Goal: Transaction & Acquisition: Purchase product/service

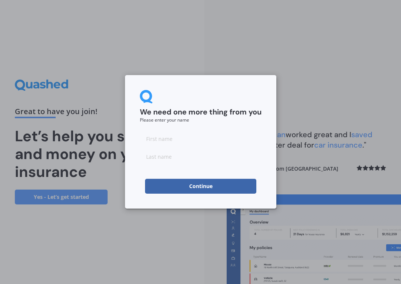
click at [157, 140] on input at bounding box center [201, 138] width 122 height 15
type input "[PERSON_NAME]"
type input "Hay"
click at [133, 169] on div "We need one more thing from you Please enter your name [PERSON_NAME] Continue" at bounding box center [200, 141] width 151 height 133
click at [176, 187] on button "Continue" at bounding box center [200, 186] width 111 height 15
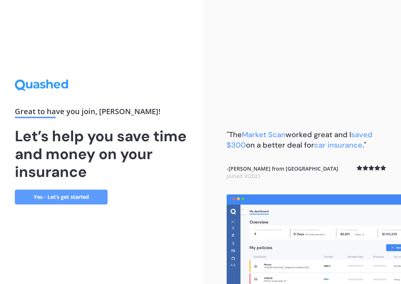
click at [71, 196] on link "Yes - Let’s get started" at bounding box center [61, 196] width 93 height 15
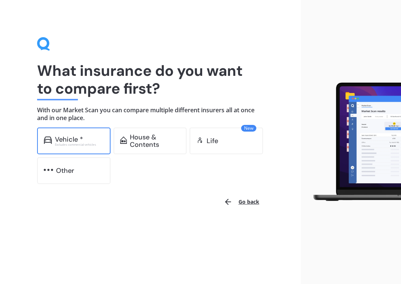
click at [84, 137] on div "Vehicle *" at bounding box center [79, 139] width 49 height 7
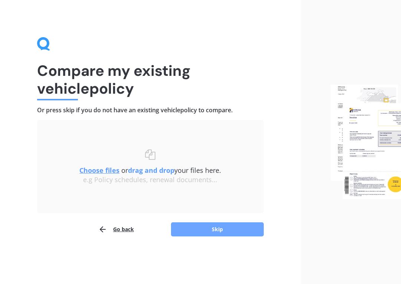
click at [191, 230] on button "Skip" at bounding box center [217, 229] width 93 height 14
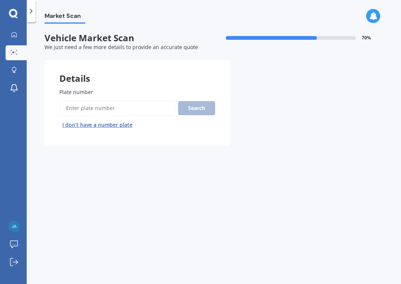
click at [83, 108] on input "Plate number" at bounding box center [117, 108] width 116 height 16
type input "RJY184"
click at [200, 104] on button "Search" at bounding box center [196, 108] width 37 height 14
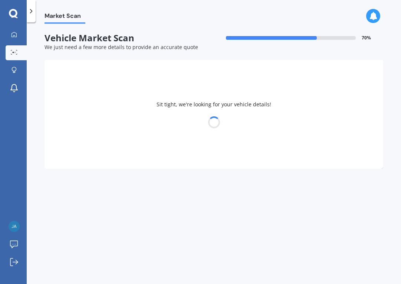
select select "AUDI"
select select "A5"
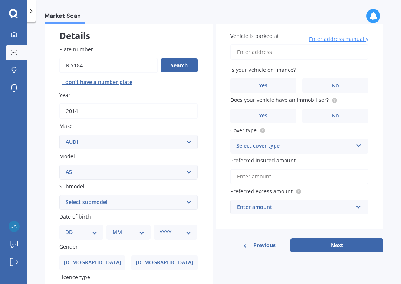
scroll to position [44, 0]
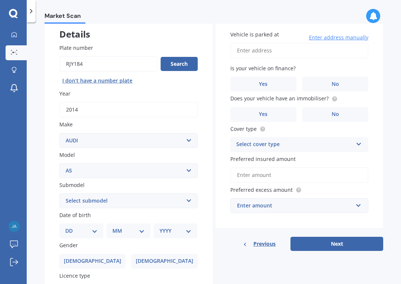
click at [186, 199] on select "Select submodel 4WD Turbo All" at bounding box center [128, 200] width 138 height 15
select select "4WD TURBO"
click at [59, 193] on select "Select submodel 4WD Turbo All" at bounding box center [128, 200] width 138 height 15
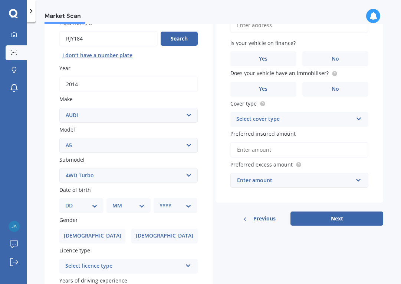
scroll to position [71, 0]
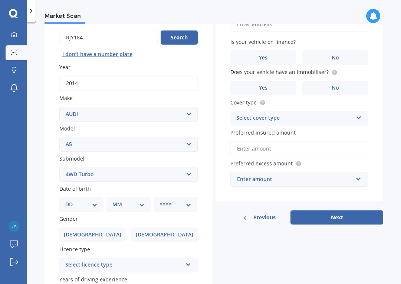
click at [94, 201] on select "DD 01 02 03 04 05 06 07 08 09 10 11 12 13 14 15 16 17 18 19 20 21 22 23 24 25 2…" at bounding box center [81, 204] width 32 height 8
select select "17"
click at [71, 200] on select "DD 01 02 03 04 05 06 07 08 09 10 11 12 13 14 15 16 17 18 19 20 21 22 23 24 25 2…" at bounding box center [81, 204] width 32 height 8
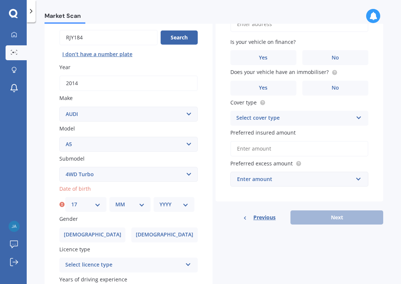
click at [140, 202] on select "MM 01 02 03 04 05 06 07 08 09 10 11 12" at bounding box center [129, 204] width 29 height 8
select select "09"
click at [115, 200] on select "MM 01 02 03 04 05 06 07 08 09 10 11 12" at bounding box center [129, 204] width 29 height 8
click at [185, 204] on select "YYYY 2025 2024 2023 2022 2021 2020 2019 2018 2017 2016 2015 2014 2013 2012 2011…" at bounding box center [174, 204] width 29 height 8
select select "1966"
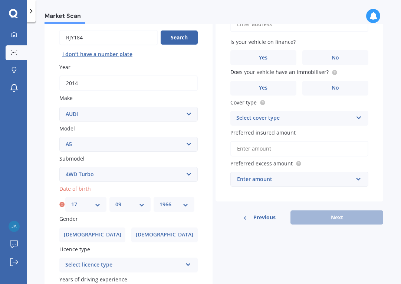
click at [160, 200] on select "YYYY 2025 2024 2023 2022 2021 2020 2019 2018 2017 2016 2015 2014 2013 2012 2011…" at bounding box center [174, 204] width 29 height 8
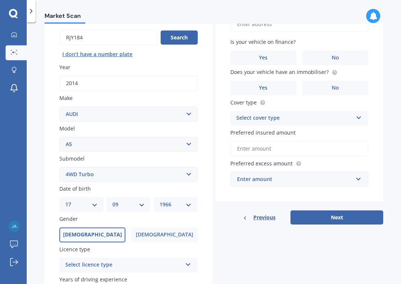
click at [100, 229] on label "[DEMOGRAPHIC_DATA]" at bounding box center [92, 234] width 66 height 15
click at [0, 0] on input "[DEMOGRAPHIC_DATA]" at bounding box center [0, 0] width 0 height 0
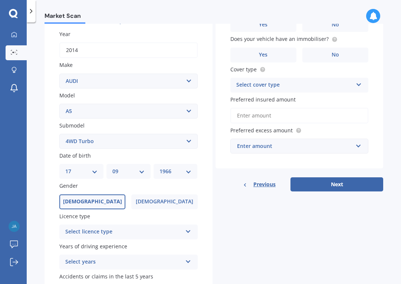
scroll to position [104, 0]
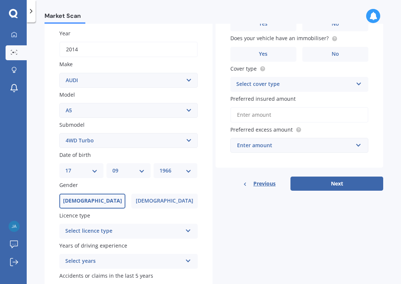
click at [188, 228] on icon at bounding box center [188, 228] width 6 height 5
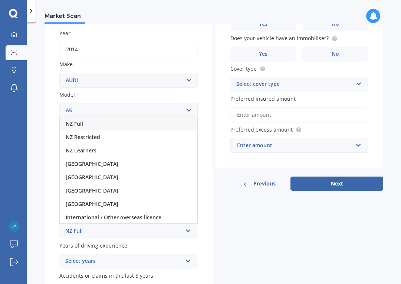
click at [108, 124] on div "NZ Full" at bounding box center [129, 123] width 138 height 13
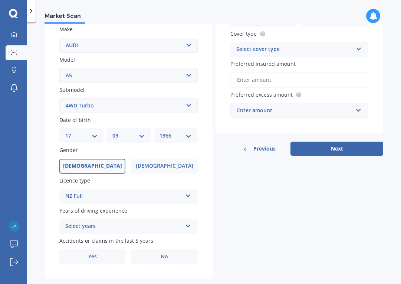
scroll to position [140, 0]
click at [186, 224] on icon at bounding box center [188, 223] width 6 height 5
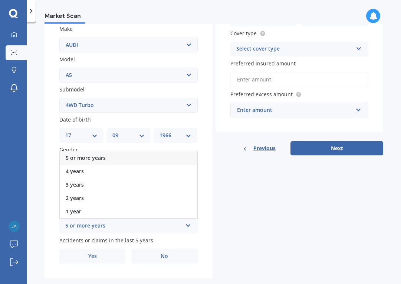
click at [127, 159] on div "5 or more years" at bounding box center [129, 157] width 138 height 13
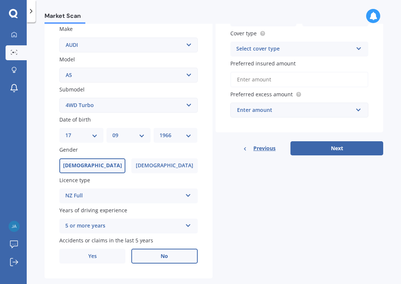
click at [153, 255] on label "No" at bounding box center [164, 255] width 66 height 15
click at [0, 0] on input "No" at bounding box center [0, 0] width 0 height 0
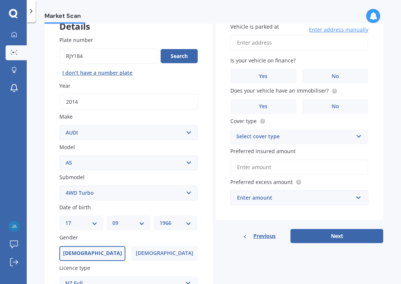
scroll to position [0, 0]
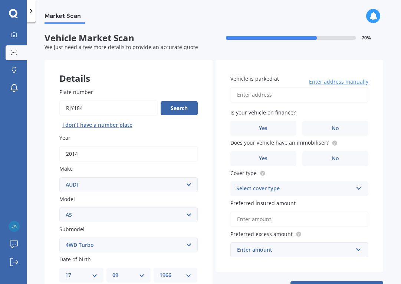
click at [250, 96] on input "Vehicle is parked at" at bounding box center [300, 95] width 138 height 16
type input "27 Reserve Terrace, Lyttelton 8082"
click at [337, 128] on label "No" at bounding box center [336, 128] width 66 height 15
click at [0, 0] on input "No" at bounding box center [0, 0] width 0 height 0
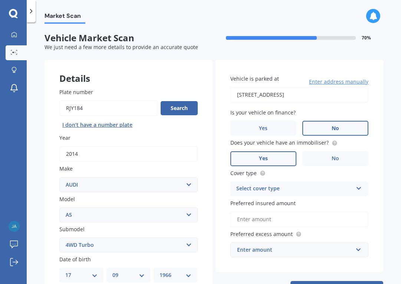
click at [276, 157] on label "Yes" at bounding box center [264, 158] width 66 height 15
click at [0, 0] on input "Yes" at bounding box center [0, 0] width 0 height 0
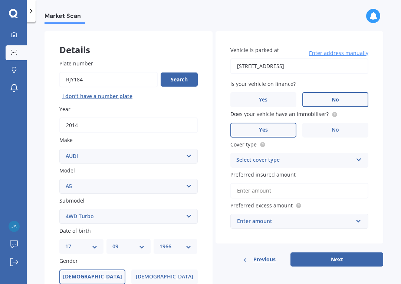
click at [356, 157] on icon at bounding box center [359, 158] width 6 height 5
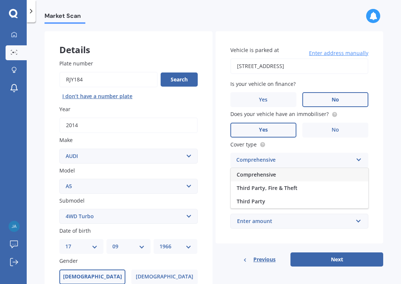
click at [301, 176] on div "Comprehensive" at bounding box center [300, 174] width 138 height 13
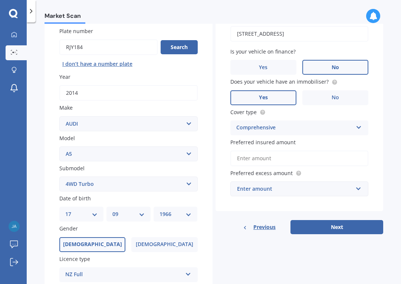
scroll to position [61, 0]
click at [257, 157] on input "Preferred insured amount" at bounding box center [300, 158] width 138 height 16
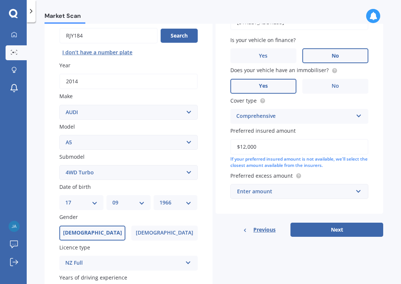
scroll to position [73, 0]
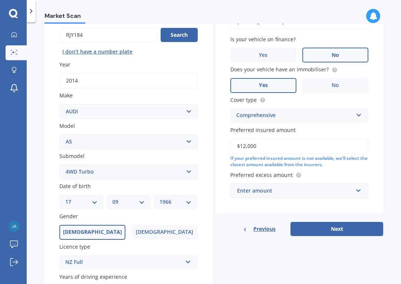
type input "$12,000"
click at [354, 189] on input "text" at bounding box center [297, 190] width 132 height 14
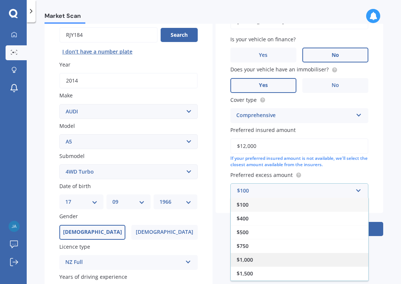
click at [272, 260] on div "$1,000" at bounding box center [300, 259] width 138 height 14
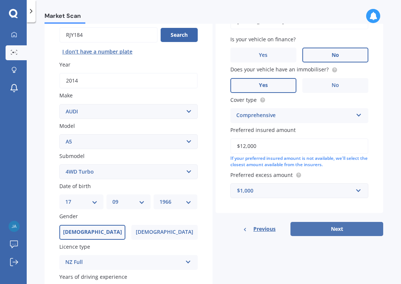
click at [319, 229] on button "Next" at bounding box center [337, 229] width 93 height 14
select select "17"
select select "09"
select select "1966"
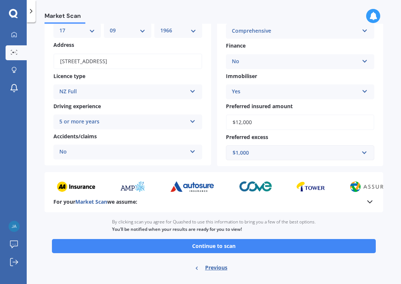
scroll to position [85, 0]
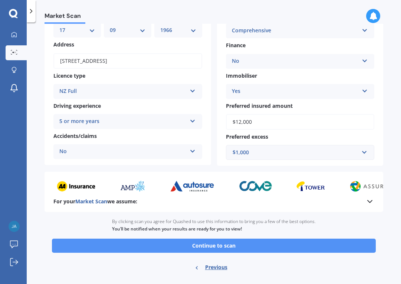
click at [210, 245] on button "Continue to scan" at bounding box center [214, 245] width 324 height 14
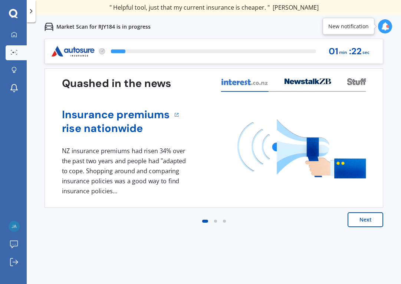
click at [361, 219] on button "Next" at bounding box center [366, 219] width 36 height 15
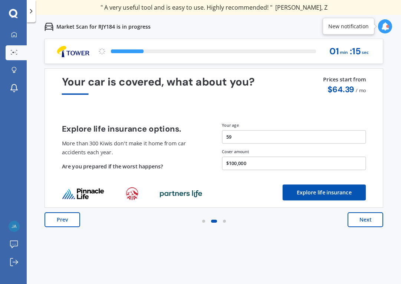
click at [361, 219] on button "Next" at bounding box center [366, 219] width 36 height 15
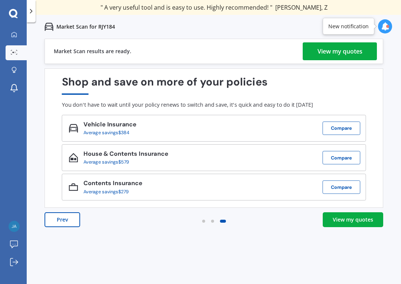
click at [330, 52] on div "View my quotes" at bounding box center [340, 51] width 45 height 18
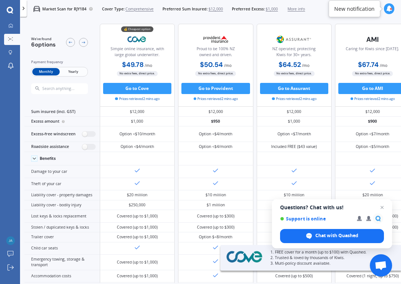
click at [71, 70] on span "Yearly" at bounding box center [73, 71] width 27 height 7
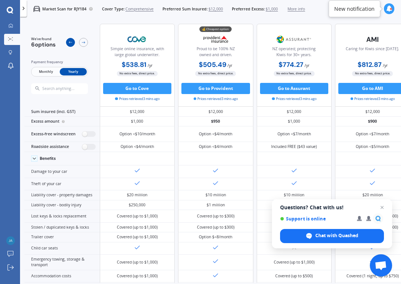
click at [70, 40] on icon at bounding box center [70, 42] width 4 height 4
click at [83, 41] on icon at bounding box center [83, 42] width 4 height 4
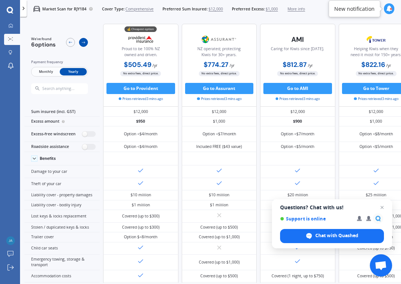
scroll to position [0, 100]
click at [83, 41] on icon at bounding box center [83, 42] width 4 height 4
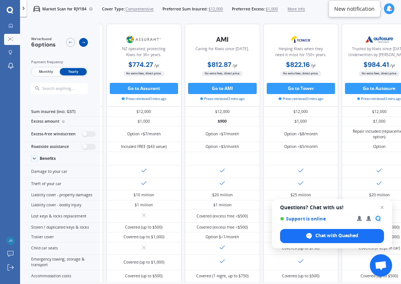
scroll to position [0, 201]
click at [83, 41] on icon at bounding box center [83, 42] width 4 height 4
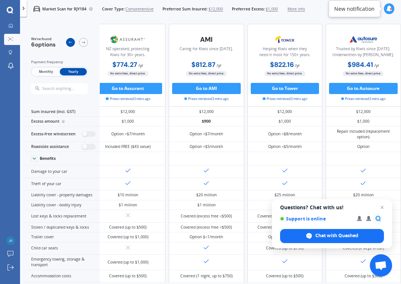
click at [68, 43] on icon at bounding box center [70, 42] width 4 height 4
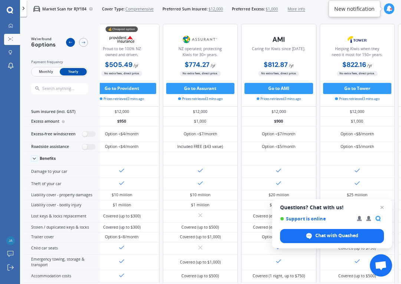
click at [68, 43] on icon at bounding box center [70, 42] width 4 height 4
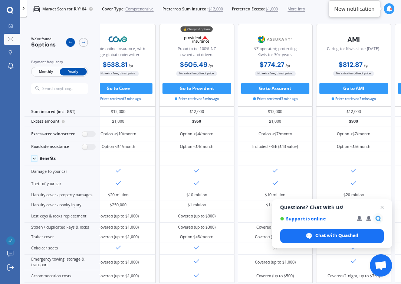
click at [68, 43] on icon at bounding box center [70, 42] width 4 height 4
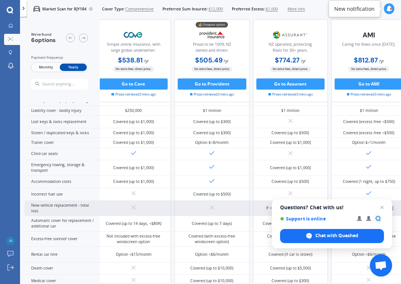
scroll to position [0, 5]
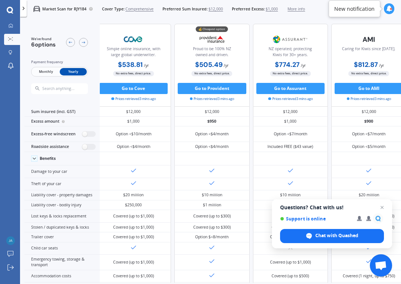
drag, startPoint x: 357, startPoint y: 203, endPoint x: 347, endPoint y: 208, distance: 11.0
click at [347, 208] on span "Questions? Chat with us! Support is online Chat with Quashed" at bounding box center [332, 223] width 120 height 49
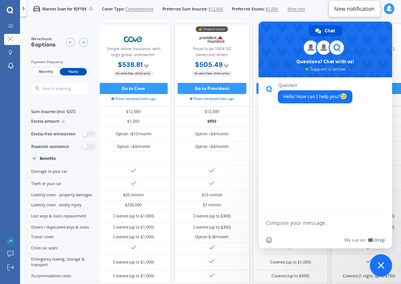
drag, startPoint x: 373, startPoint y: 41, endPoint x: 244, endPoint y: 54, distance: 129.5
click at [244, 54] on body "We are experiencing high volume of Market Scans . Just a heads up we will have …" at bounding box center [200, 142] width 401 height 284
drag, startPoint x: 281, startPoint y: 34, endPoint x: 282, endPoint y: 86, distance: 52.0
click at [280, 91] on div "Chat Justin James Questions? Chat with us! Support is online Quashed Hello! How…" at bounding box center [326, 135] width 134 height 226
click at [314, 8] on div "Market Scan for RJY184 Cover Type: Comprehensive Preferred Sum Insured: $12,000…" at bounding box center [210, 9] width 381 height 18
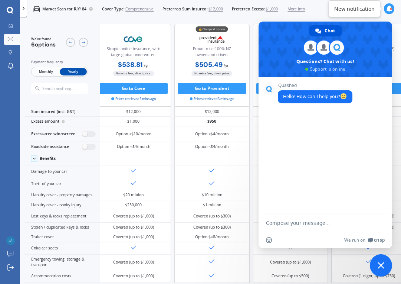
click at [314, 8] on div "Market Scan for RJY184 Cover Type: Comprehensive Preferred Sum Insured: $12,000…" at bounding box center [210, 9] width 381 height 18
click at [83, 43] on icon at bounding box center [83, 42] width 4 height 4
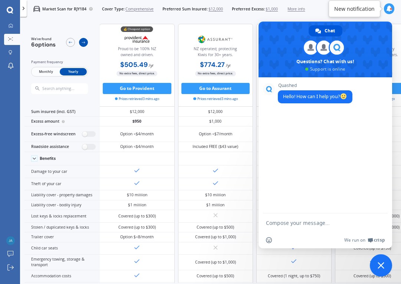
scroll to position [0, 105]
click at [83, 43] on icon at bounding box center [83, 42] width 4 height 4
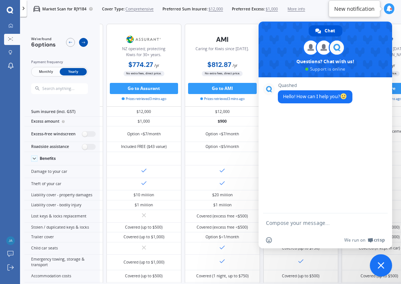
scroll to position [0, 206]
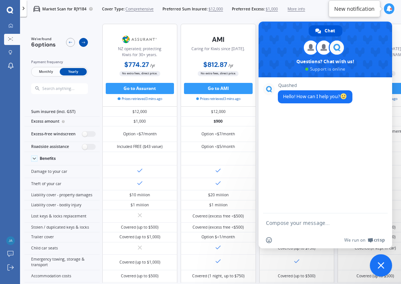
click at [83, 43] on icon at bounding box center [83, 42] width 4 height 4
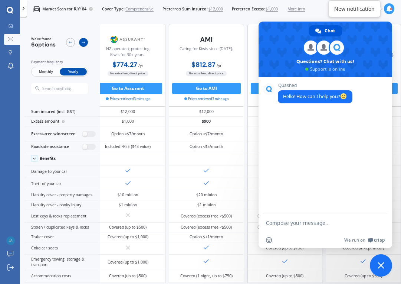
click at [83, 43] on icon at bounding box center [83, 42] width 4 height 4
click at [70, 43] on icon at bounding box center [70, 42] width 4 height 4
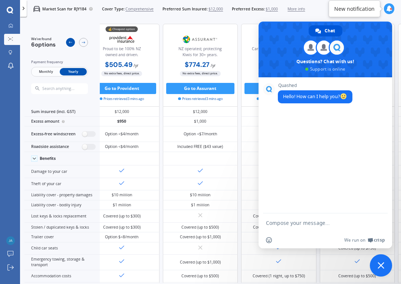
click at [70, 43] on icon at bounding box center [70, 42] width 4 height 4
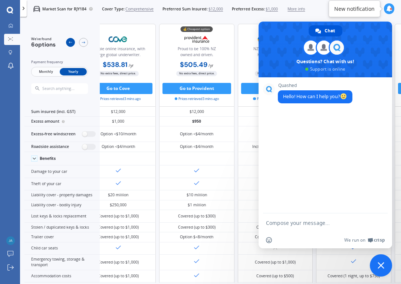
click at [70, 43] on icon at bounding box center [70, 42] width 4 height 4
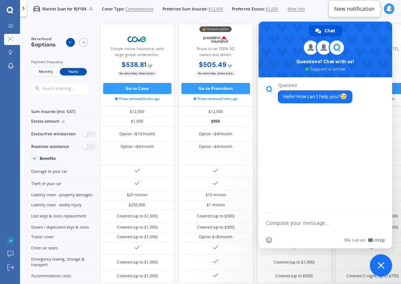
click at [70, 43] on icon at bounding box center [70, 42] width 4 height 4
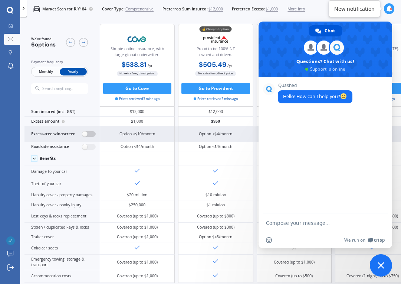
click at [89, 134] on label at bounding box center [89, 134] width 14 height 6
radio input "true"
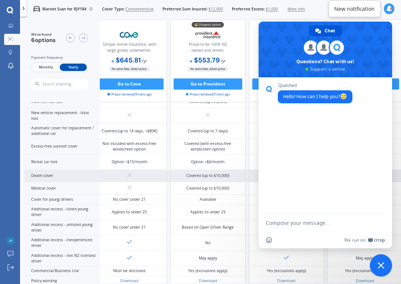
scroll to position [265, 10]
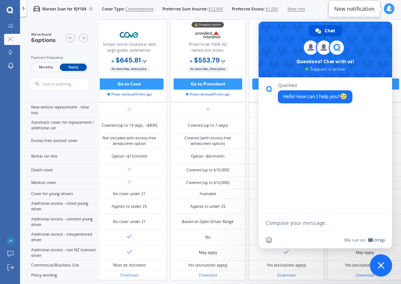
click at [295, 220] on textarea "Compose your message..." at bounding box center [317, 222] width 102 height 7
click at [314, 221] on textarea "how do i make this screen go away I cant read the quotes" at bounding box center [317, 224] width 102 height 13
click at [338, 228] on textarea "how do i make this pop up screen go away I cant read the quotes" at bounding box center [317, 224] width 102 height 13
type textarea "how do i make this pop up screen go away I cant read the quotes?"
click at [382, 220] on span "Send" at bounding box center [380, 222] width 6 height 6
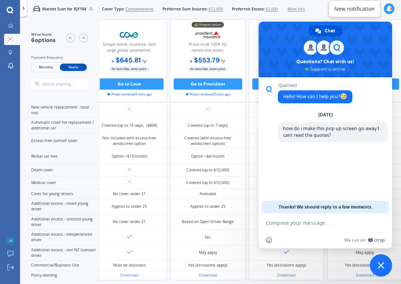
click at [386, 265] on span "Close chat" at bounding box center [381, 265] width 22 height 22
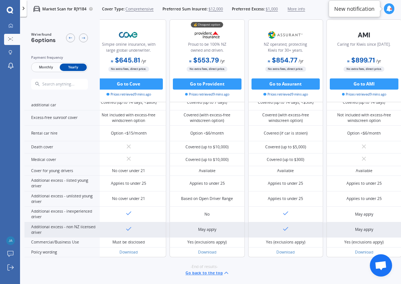
scroll to position [300, 0]
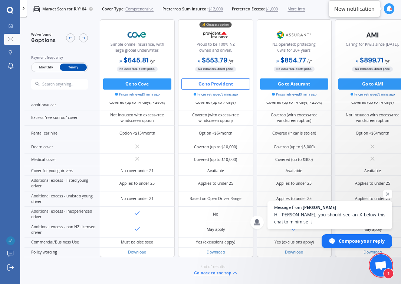
click at [218, 83] on button "Go to Provident" at bounding box center [216, 83] width 69 height 11
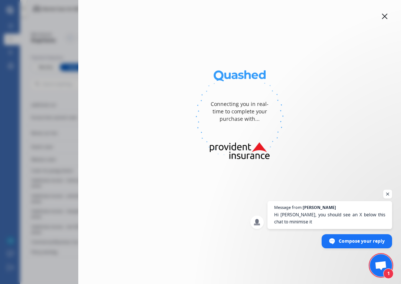
select select "full"
select select "27 Reserve Terrace, Lyttelton 8082"
select select "AUDI"
select select "A5"
select select "NO"
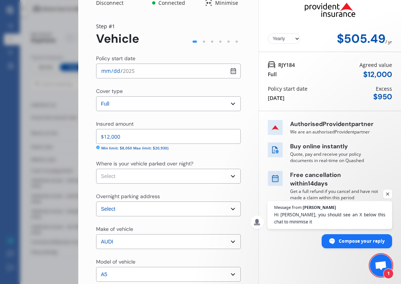
scroll to position [0, 0]
